Goal: Task Accomplishment & Management: Manage account settings

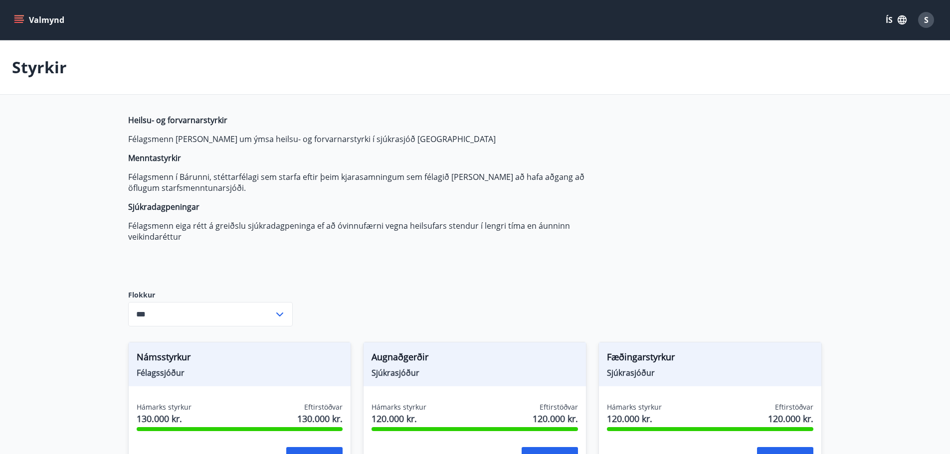
click at [15, 19] on icon "menu" at bounding box center [19, 20] width 10 height 10
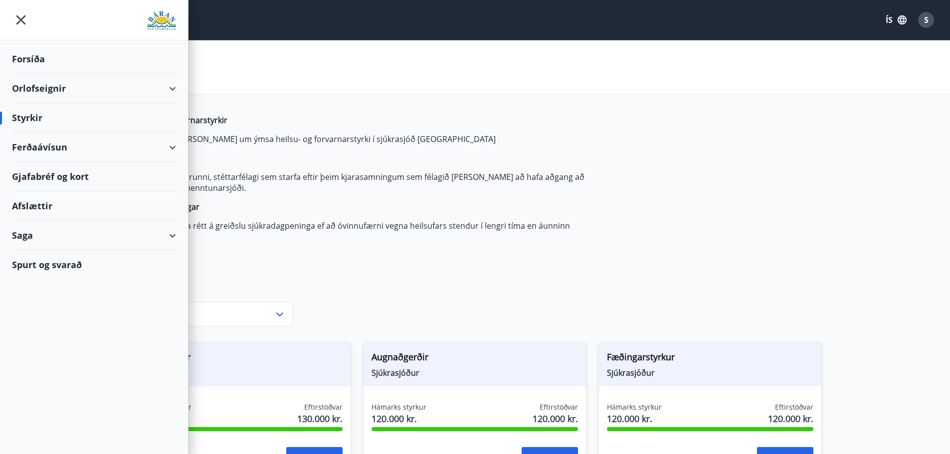
click at [29, 93] on div "Orlofseignir" at bounding box center [94, 88] width 164 height 29
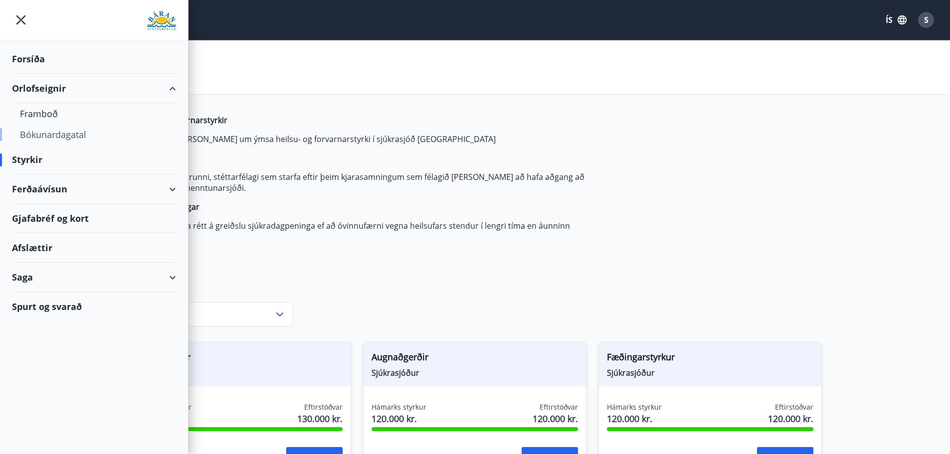
click at [34, 135] on div "Bókunardagatal" at bounding box center [94, 134] width 148 height 21
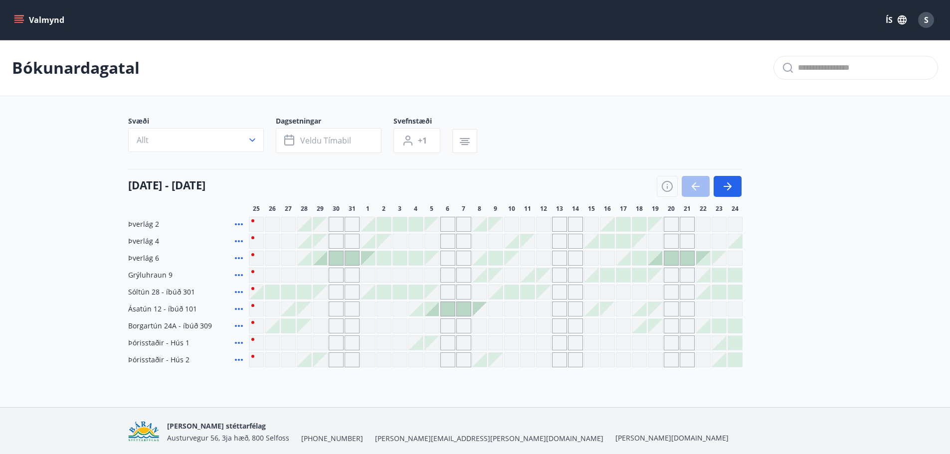
click at [691, 185] on div at bounding box center [699, 186] width 85 height 21
click at [17, 16] on icon "menu" at bounding box center [19, 20] width 10 height 10
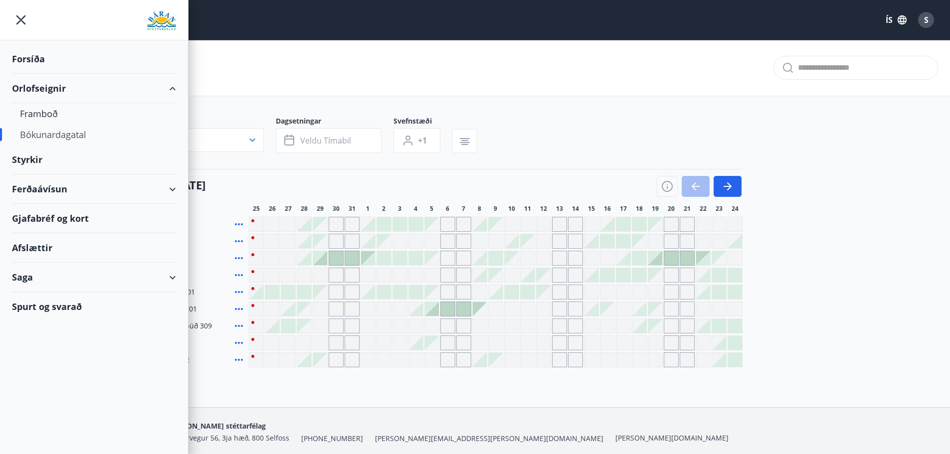
click at [23, 18] on icon "menu" at bounding box center [20, 19] width 9 height 9
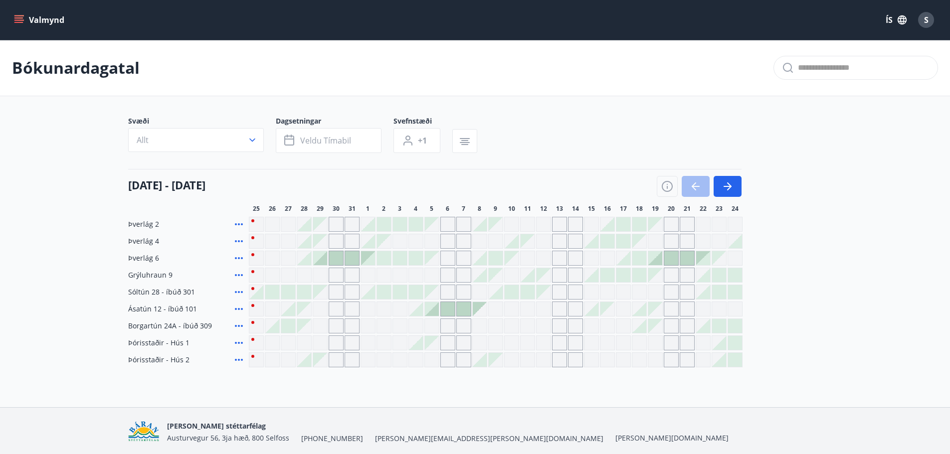
click at [23, 21] on icon "menu" at bounding box center [19, 20] width 10 height 10
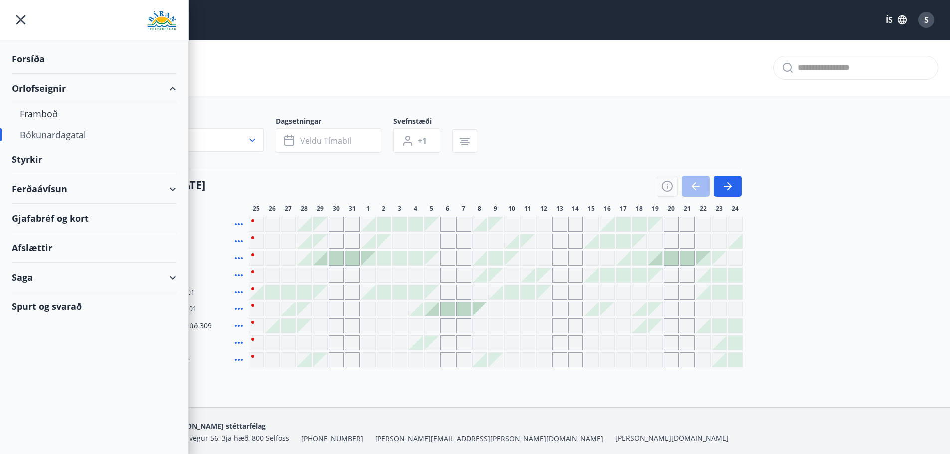
click at [58, 74] on div "Styrkir" at bounding box center [94, 58] width 164 height 29
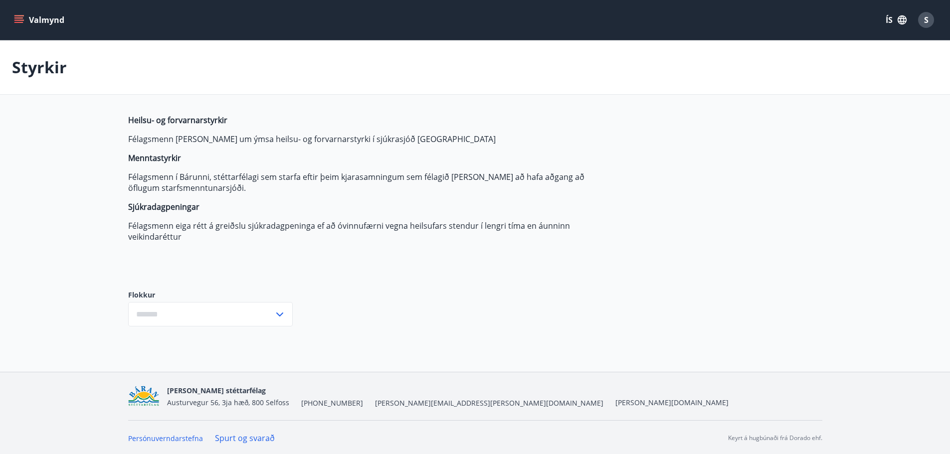
type input "***"
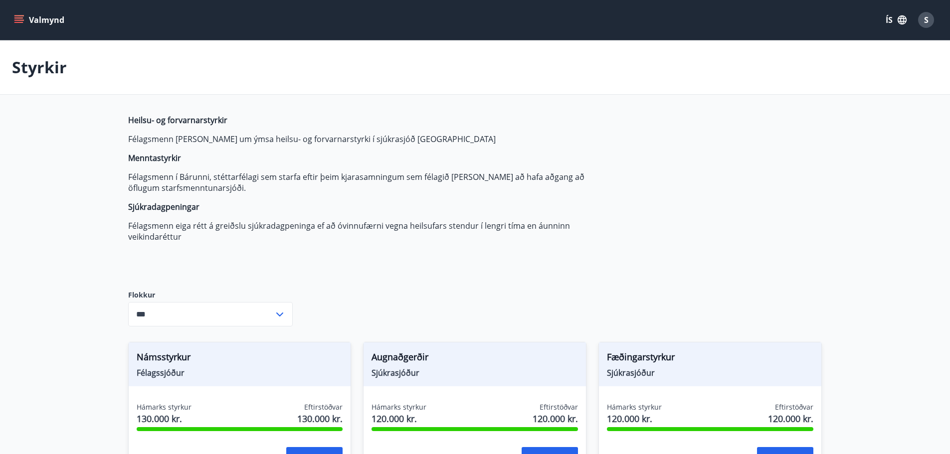
click at [22, 15] on icon "menu" at bounding box center [19, 15] width 11 height 1
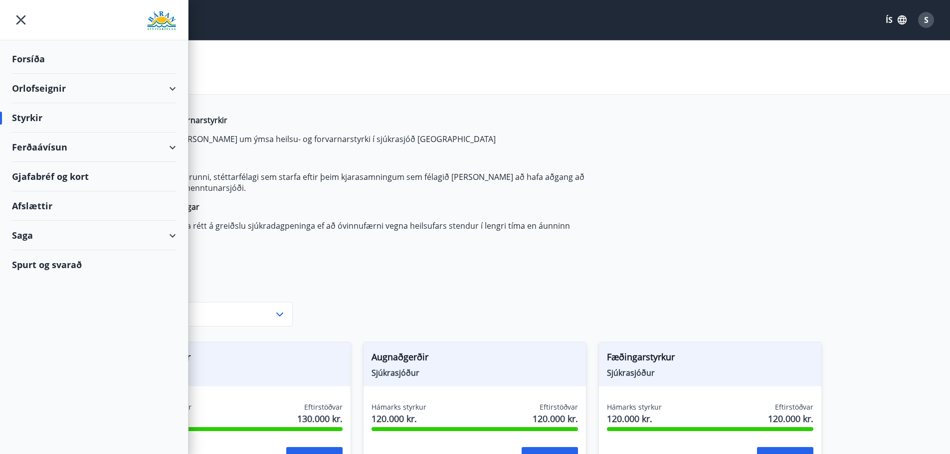
click at [73, 238] on div "Saga" at bounding box center [94, 235] width 164 height 29
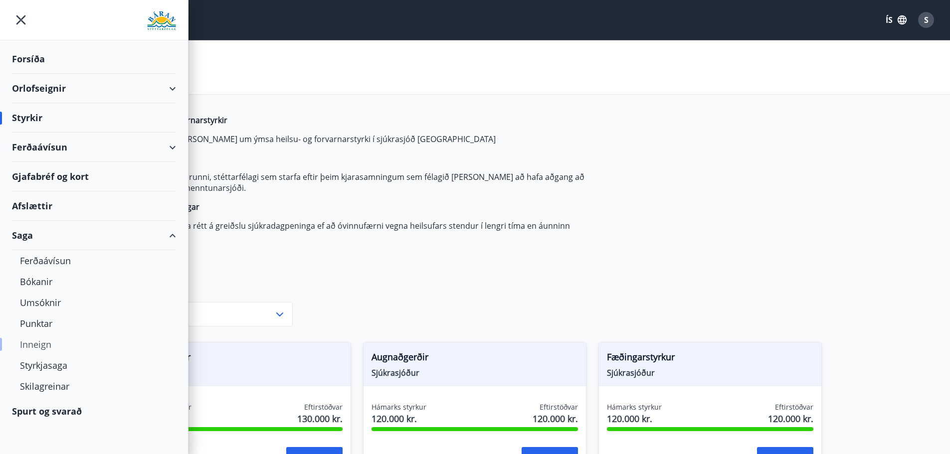
click at [36, 344] on div "Inneign" at bounding box center [94, 344] width 148 height 21
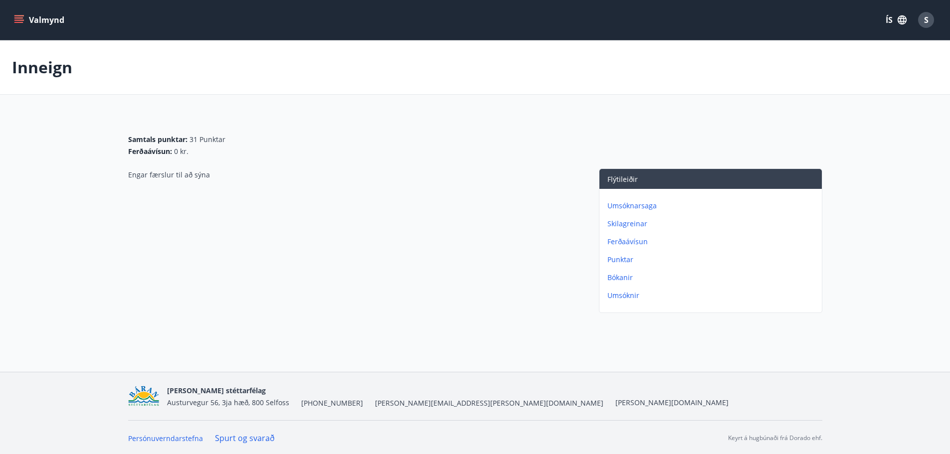
click at [928, 16] on span "S" at bounding box center [926, 19] width 4 height 11
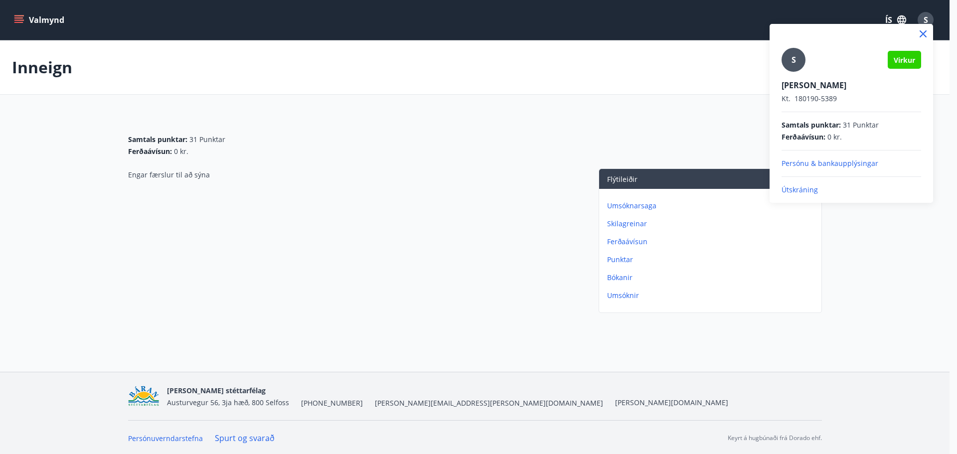
click at [820, 194] on p "Útskráning" at bounding box center [852, 190] width 140 height 10
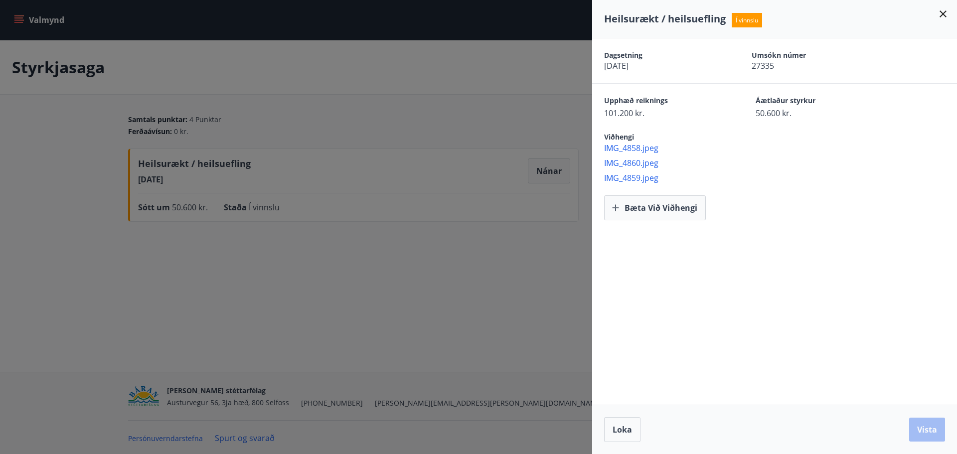
drag, startPoint x: 421, startPoint y: 343, endPoint x: 427, endPoint y: 329, distance: 15.8
click at [424, 338] on div at bounding box center [478, 227] width 957 height 454
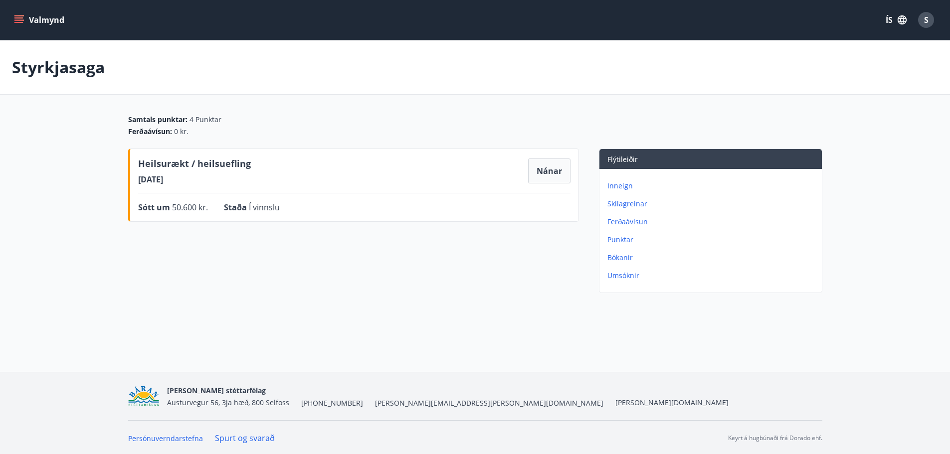
click at [18, 20] on icon "menu" at bounding box center [19, 19] width 11 height 1
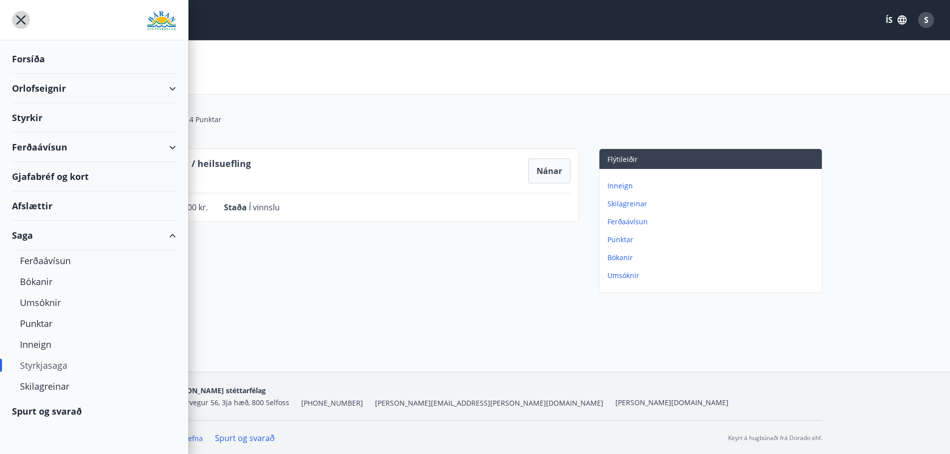
click at [18, 20] on icon "menu" at bounding box center [21, 20] width 18 height 18
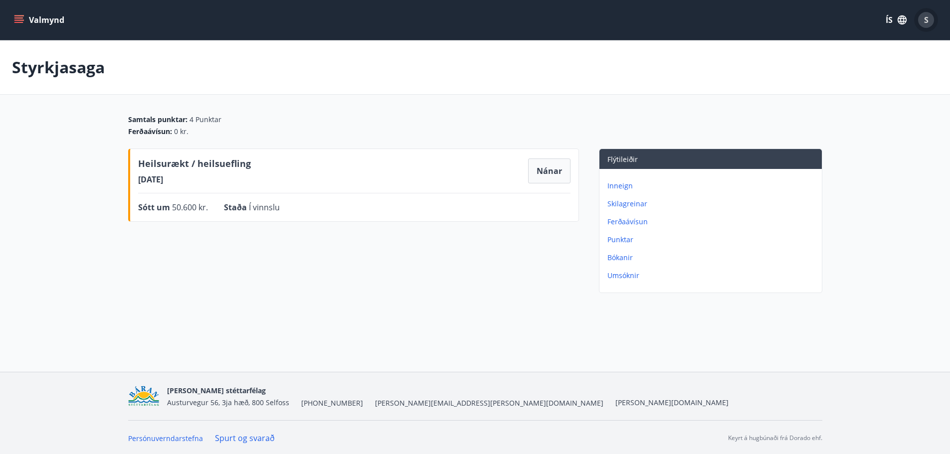
click at [925, 20] on span "S" at bounding box center [926, 19] width 4 height 11
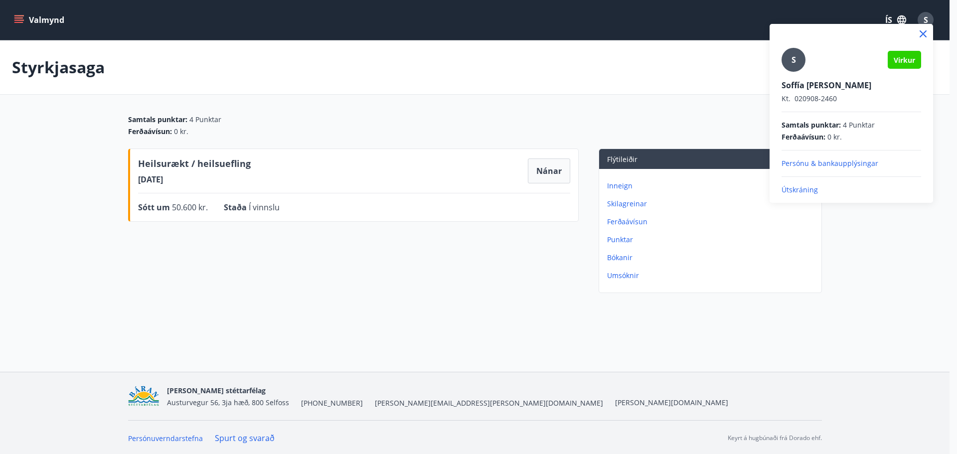
click at [804, 194] on p "Útskráning" at bounding box center [852, 190] width 140 height 10
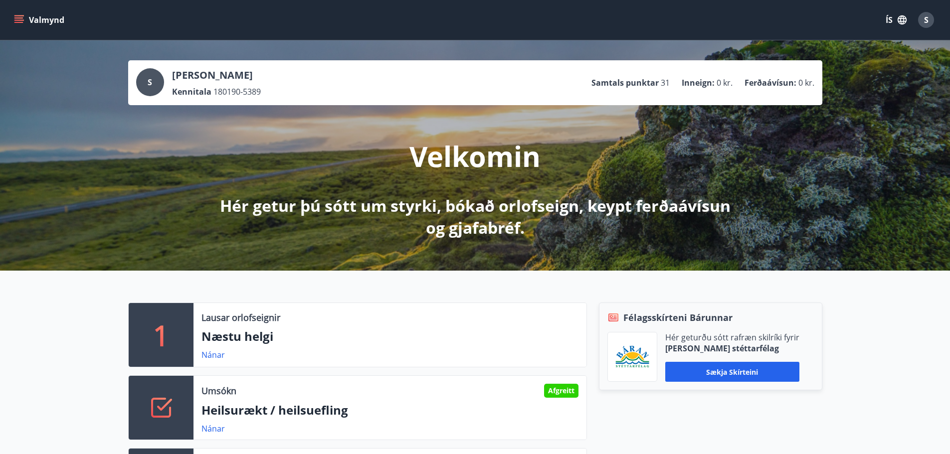
click at [19, 20] on icon "menu" at bounding box center [19, 19] width 11 height 1
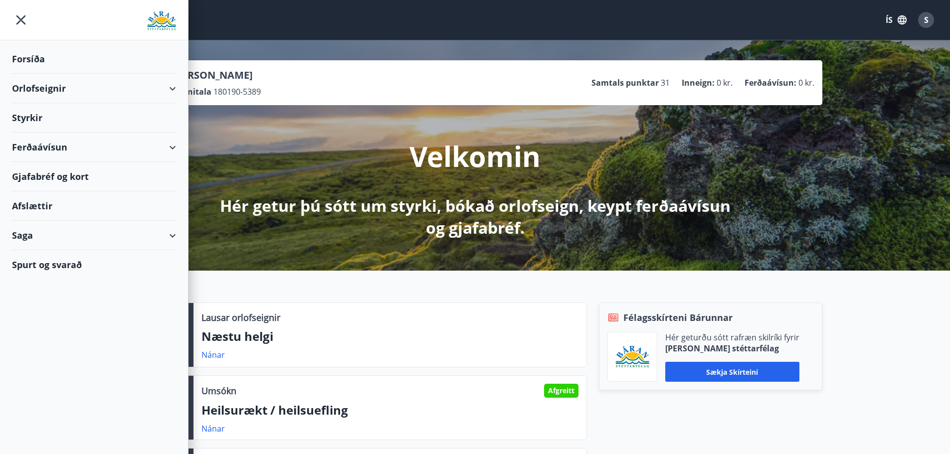
click at [51, 271] on div "Spurt og svarað" at bounding box center [94, 264] width 164 height 29
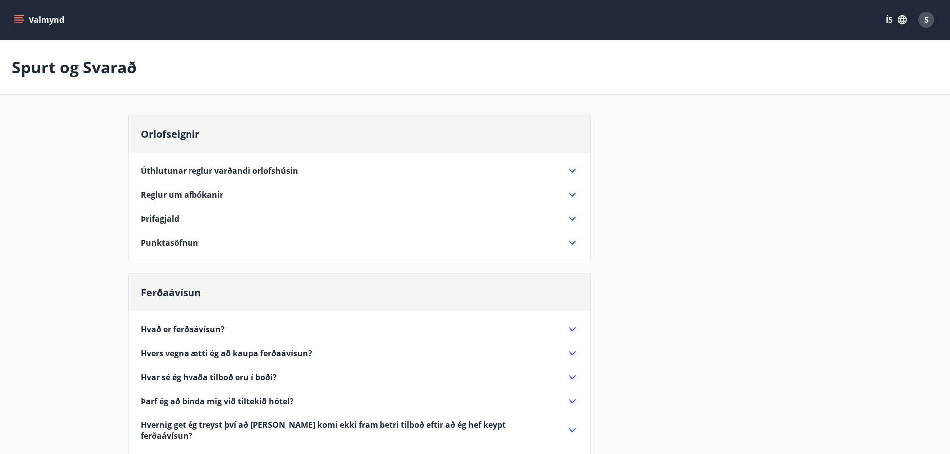
click at [212, 195] on span "Reglur um afbókanir" at bounding box center [182, 194] width 83 height 11
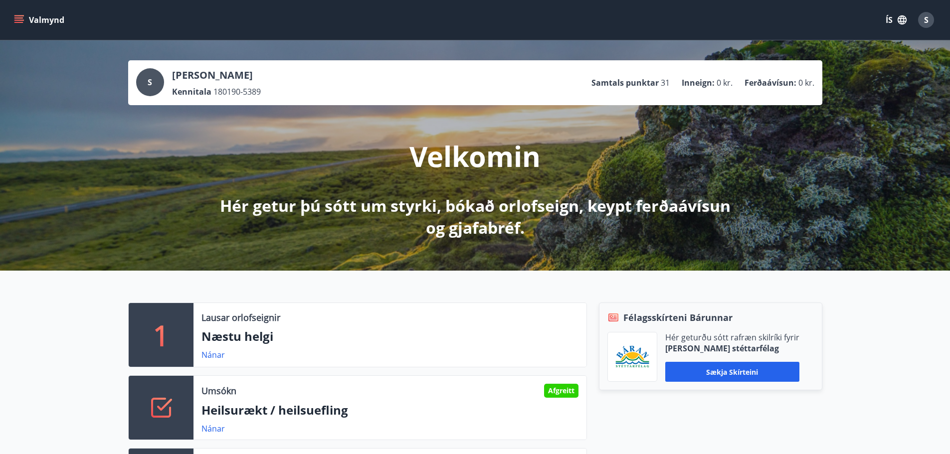
click at [931, 23] on div "S" at bounding box center [926, 20] width 16 height 16
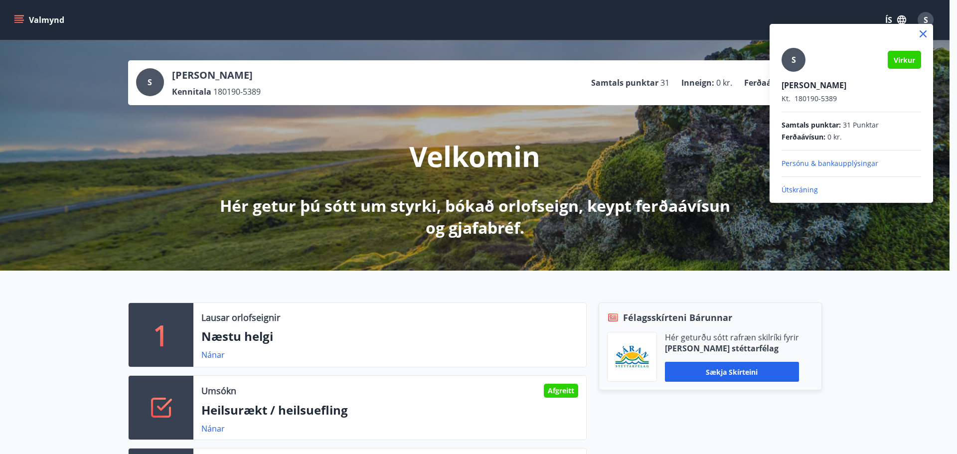
click at [795, 193] on p "Útskráning" at bounding box center [852, 190] width 140 height 10
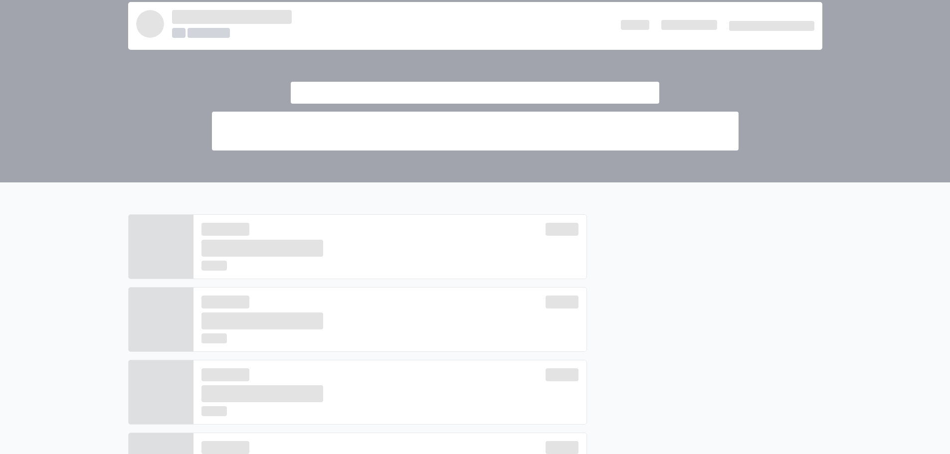
scroll to position [100, 0]
